Goal: Task Accomplishment & Management: Use online tool/utility

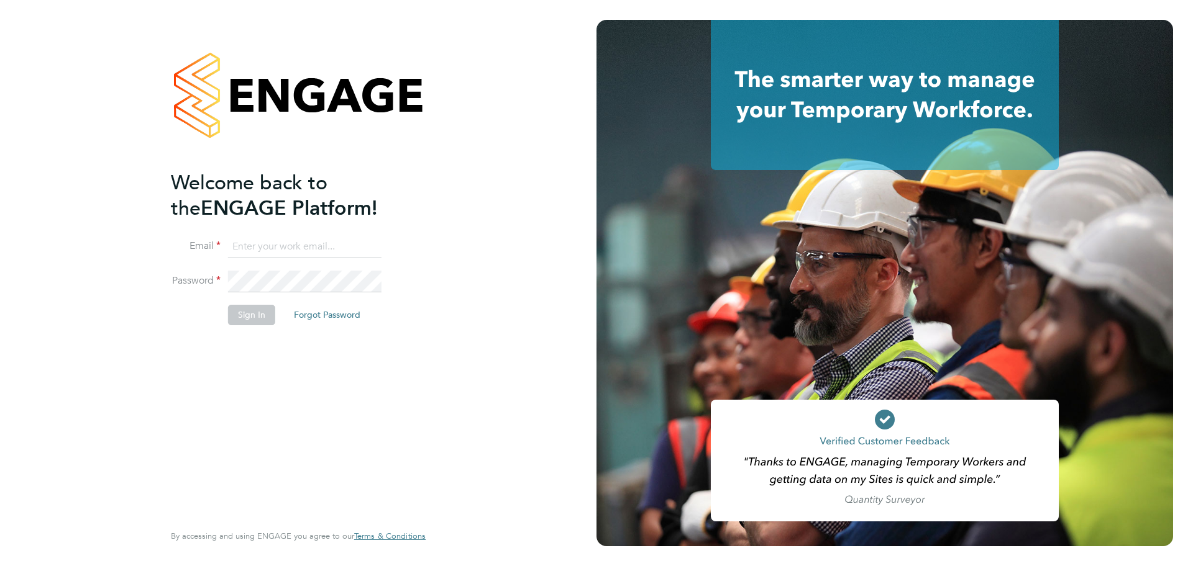
type input "[PERSON_NAME][EMAIL_ADDRESS][PERSON_NAME][DOMAIN_NAME]"
click at [247, 319] on button "Sign In" at bounding box center [251, 315] width 47 height 20
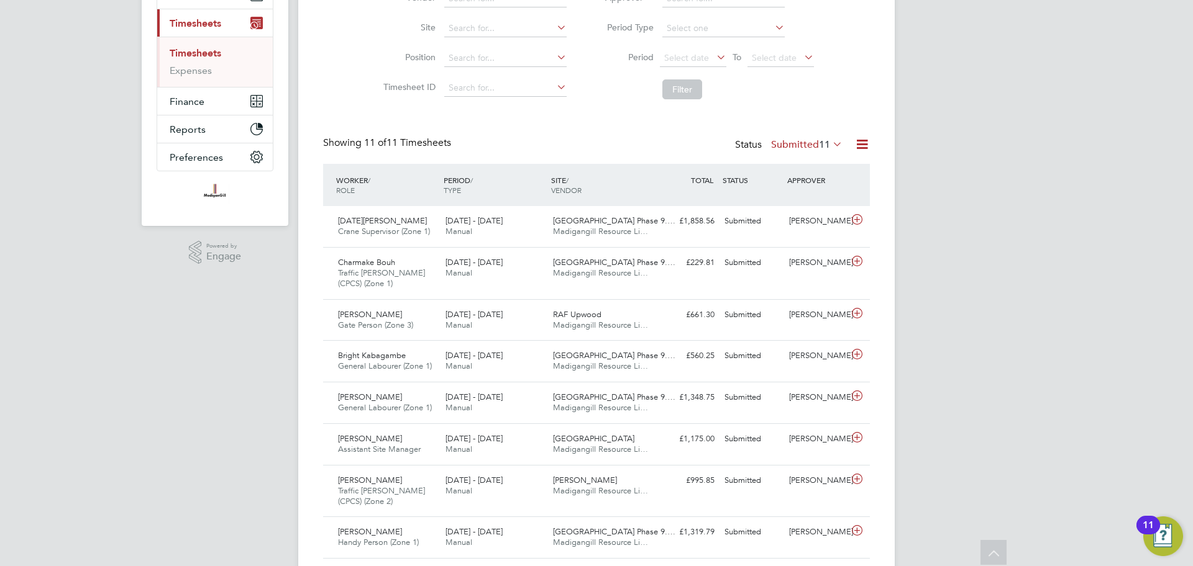
click at [797, 147] on label "Submitted 11" at bounding box center [806, 145] width 71 height 12
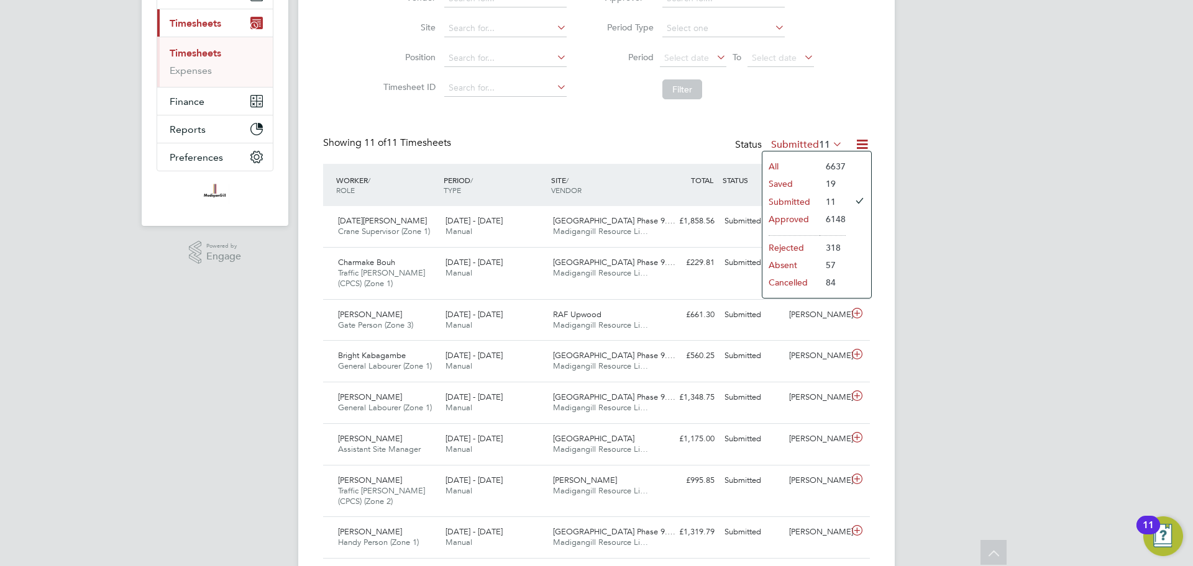
click at [782, 169] on li "All" at bounding box center [790, 166] width 57 height 17
